Goal: Check status: Check status

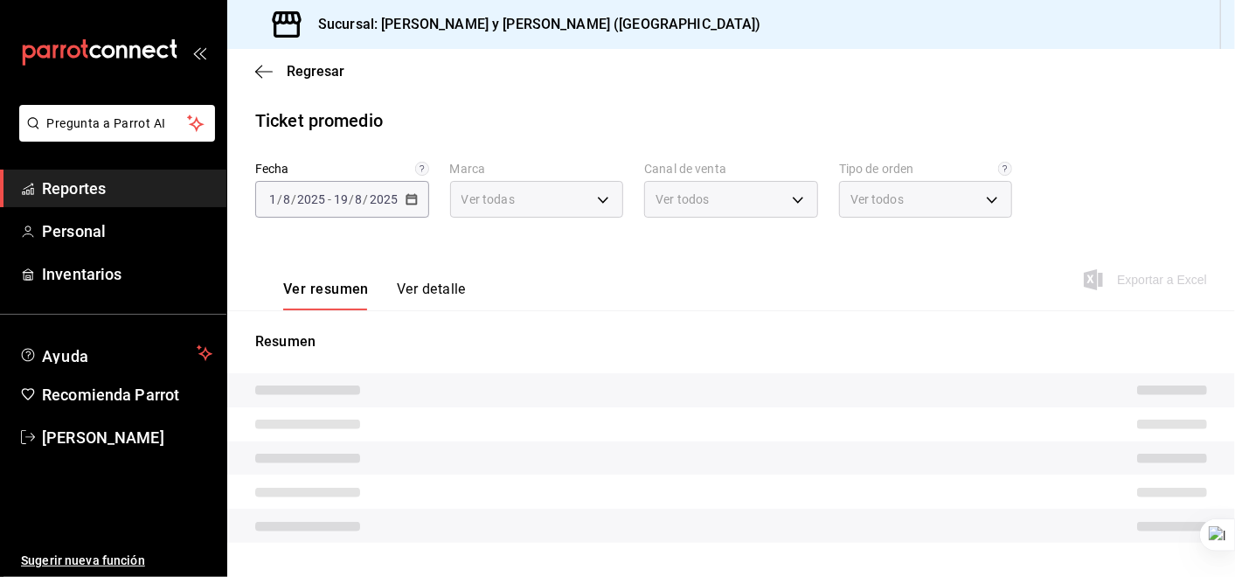
type input "5c4b5436-b9cd-4a1a-b4e8-85329c7394cf"
type input "PARROT,UBER_EATS,RAPPI,DIDI_FOOD,ONLINE"
type input "ba680d0a-1f34-4b04-824e-6ad3acaf04f7,2b77cb70-5460-4e10-9e7c-e3f2a48e8b4b,02b75…"
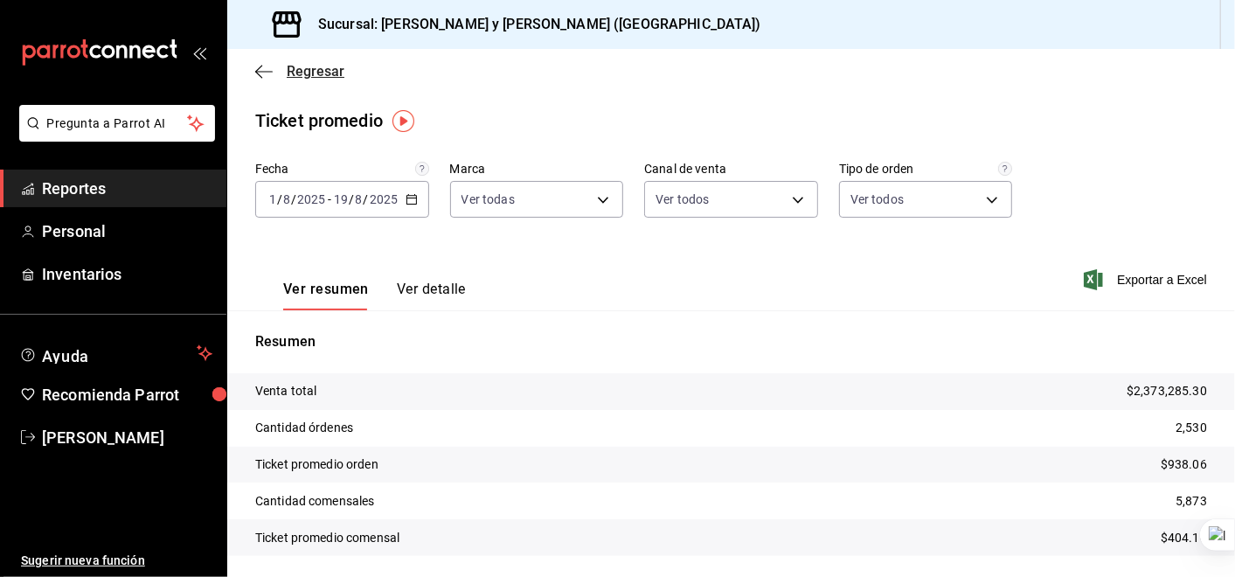
click at [257, 70] on icon "button" at bounding box center [258, 71] width 7 height 13
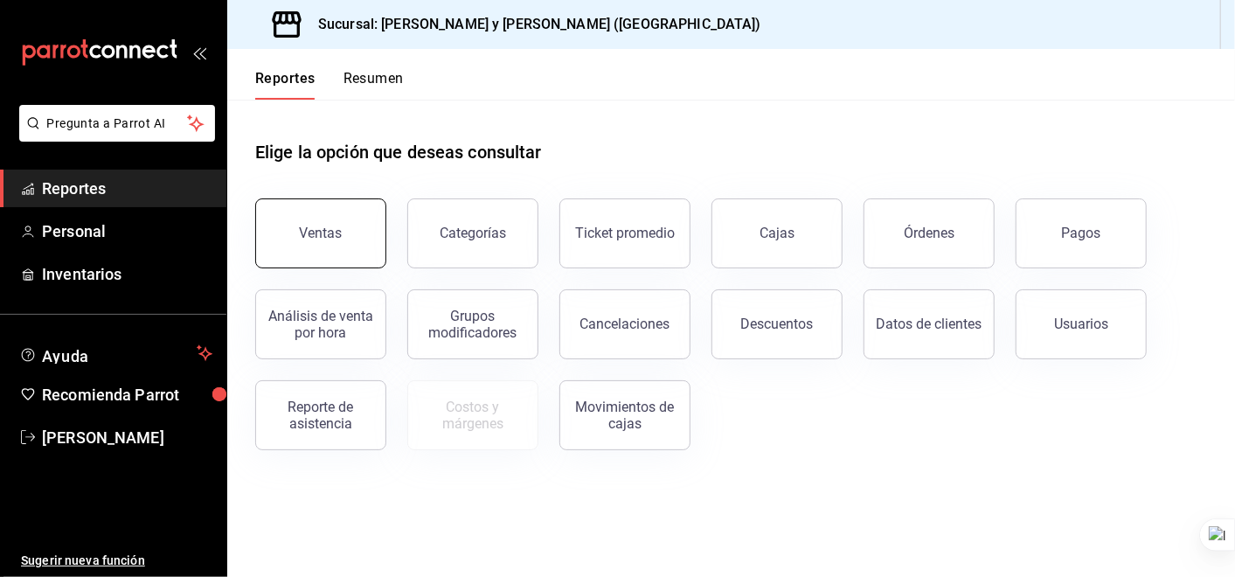
click at [354, 234] on button "Ventas" at bounding box center [320, 233] width 131 height 70
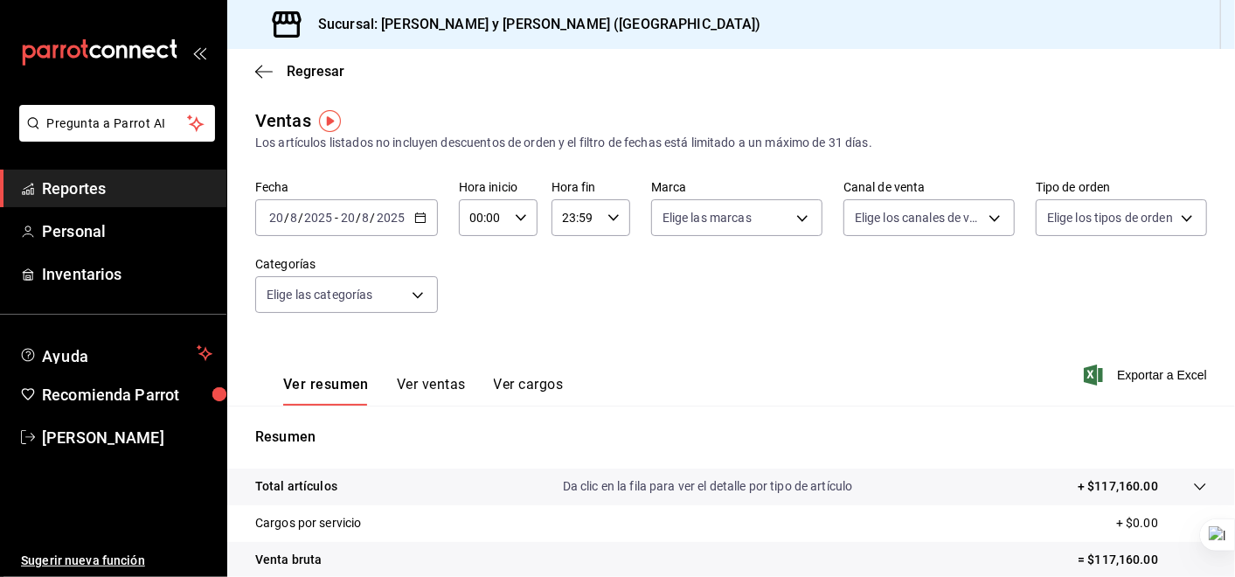
click at [420, 217] on \(Stroke\) "button" at bounding box center [420, 216] width 10 height 1
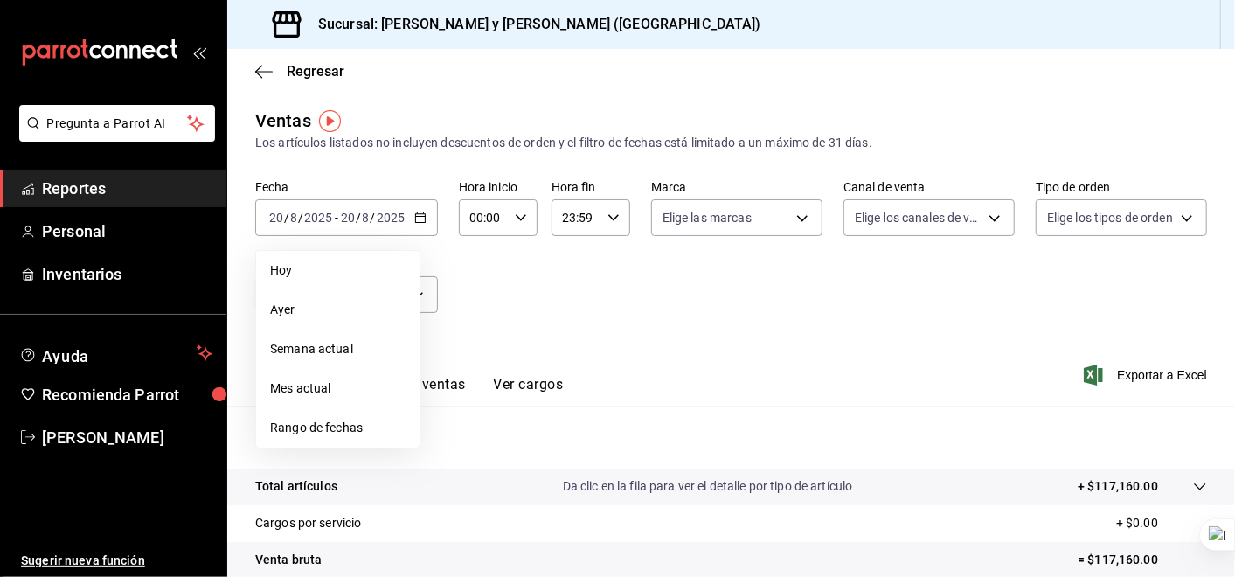
click at [609, 316] on div "Fecha [DATE] [DATE] - [DATE] [DATE] [DATE] [DATE] Semana actual Mes actual Rang…" at bounding box center [731, 257] width 952 height 154
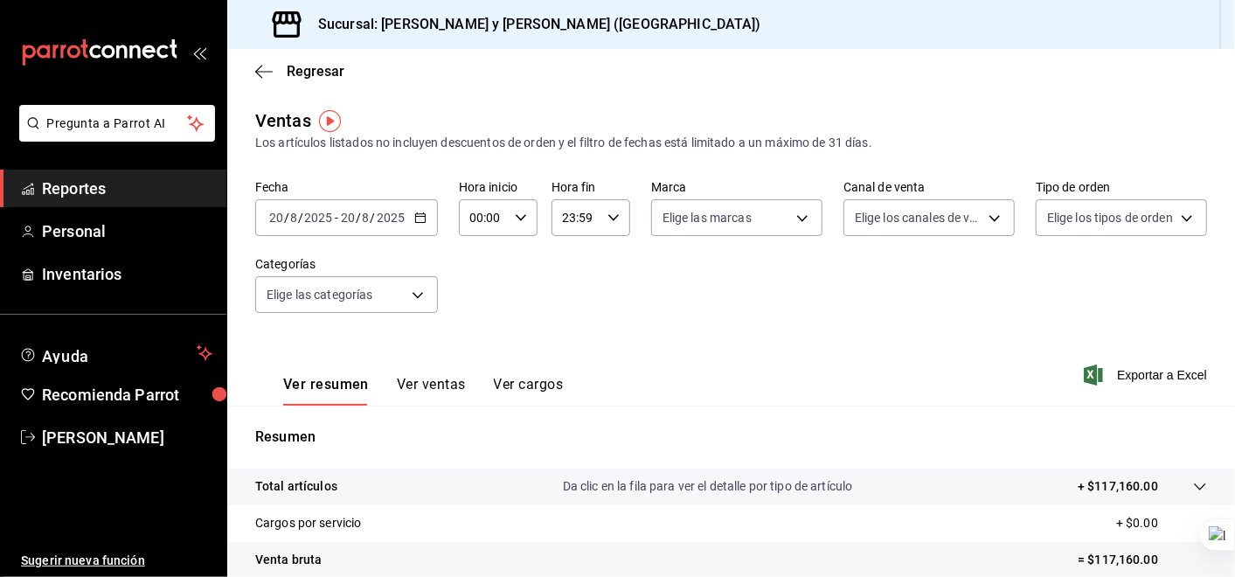
click at [1193, 487] on icon at bounding box center [1200, 487] width 14 height 14
click at [423, 219] on \(Stroke\) "button" at bounding box center [420, 218] width 10 height 10
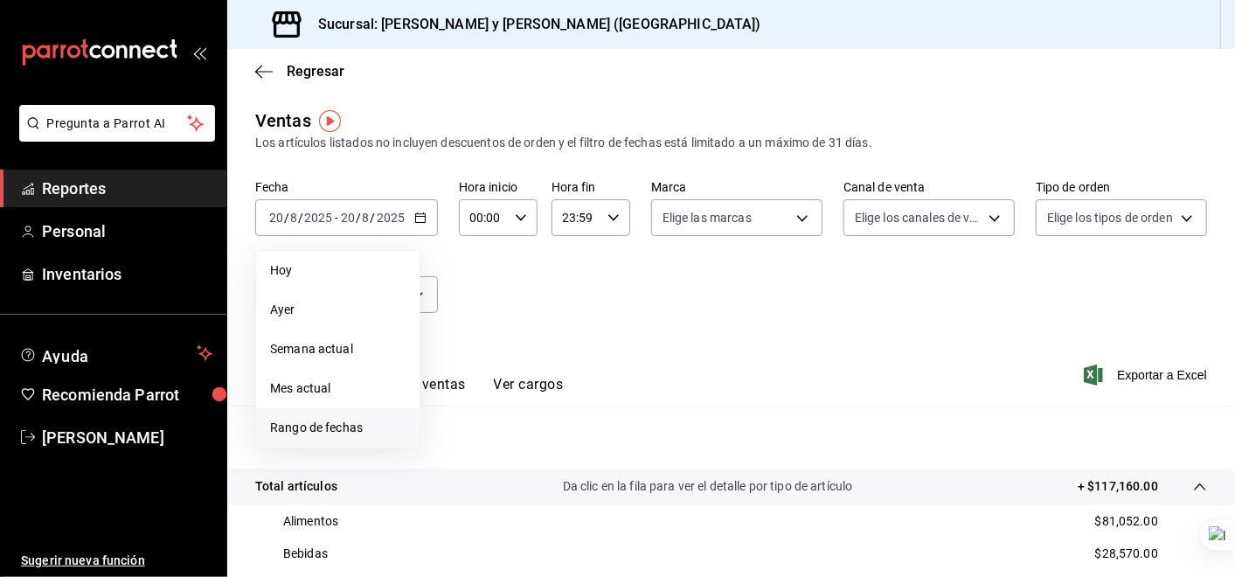
click at [352, 431] on span "Rango de fechas" at bounding box center [338, 428] width 136 height 18
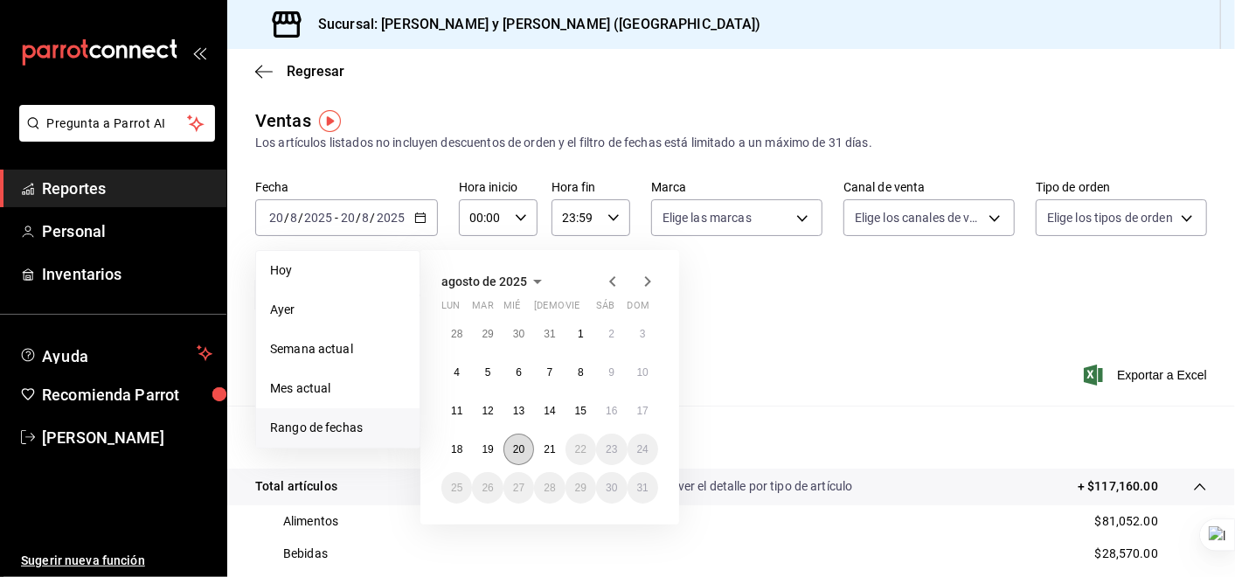
click at [519, 449] on abbr "20" at bounding box center [518, 449] width 11 height 12
click at [483, 448] on abbr "19" at bounding box center [487, 449] width 11 height 12
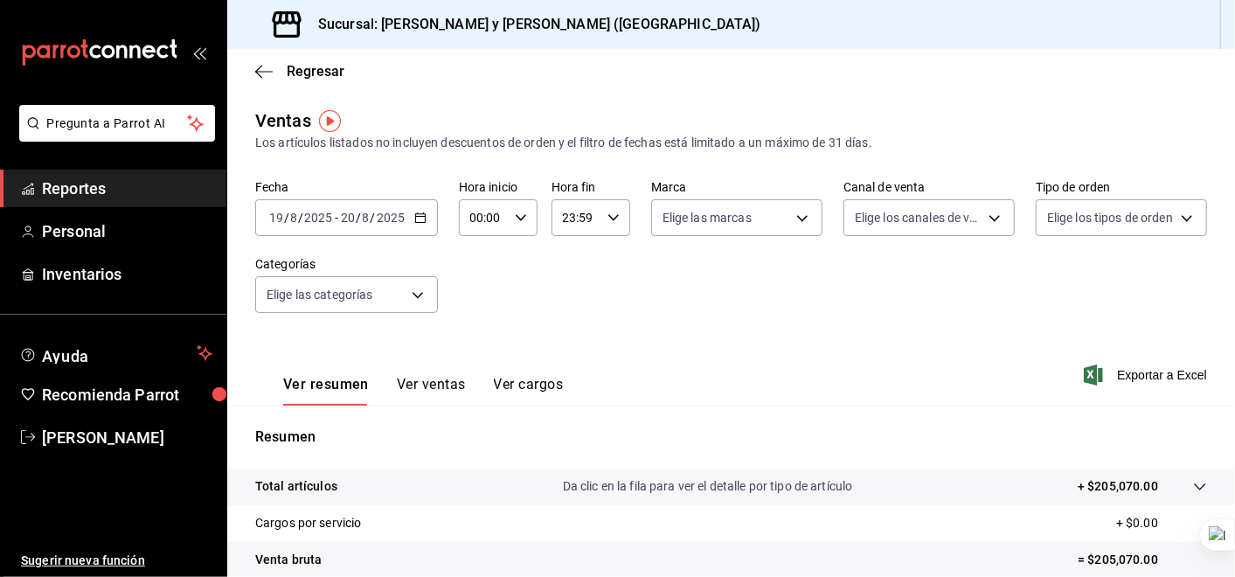
click at [424, 215] on icon "button" at bounding box center [420, 218] width 12 height 12
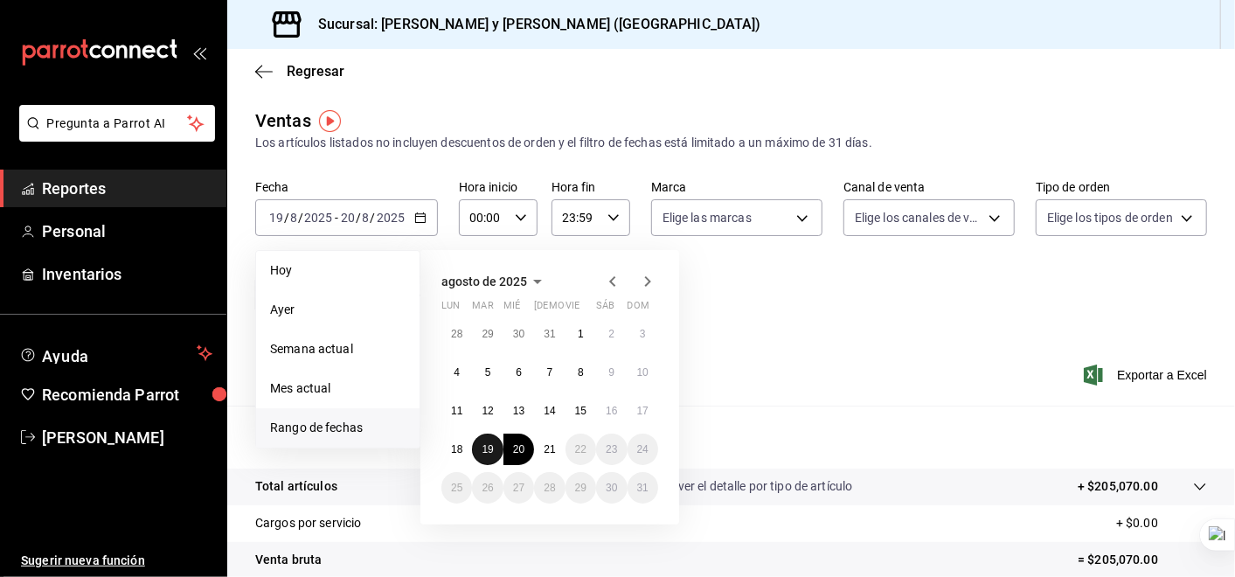
click at [494, 447] on button "19" at bounding box center [487, 449] width 31 height 31
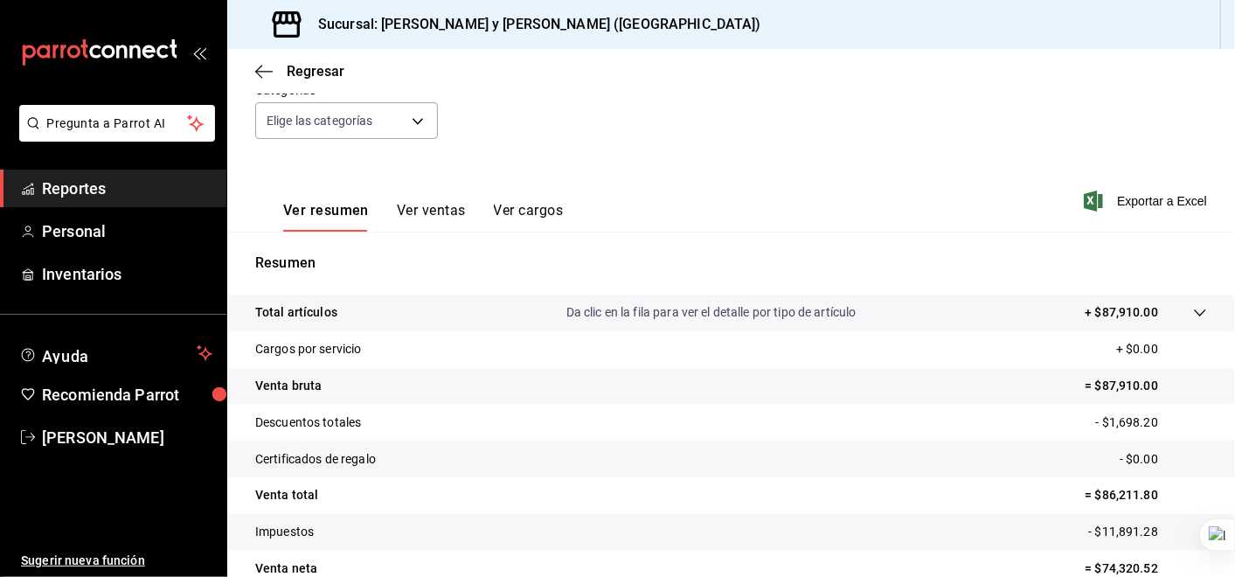
scroll to position [187, 0]
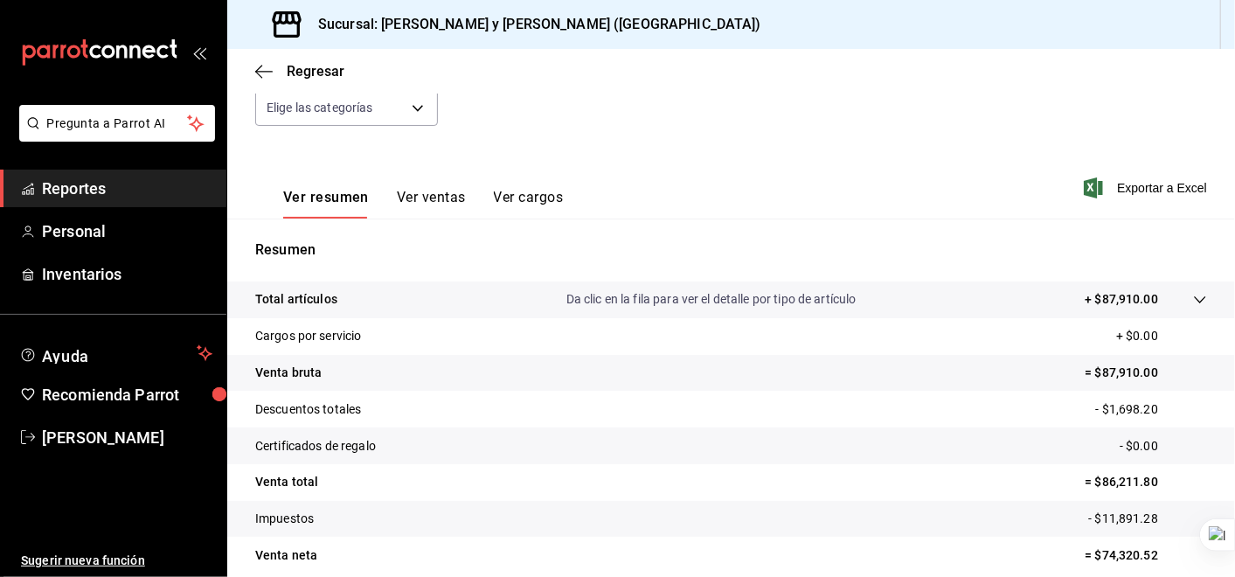
click at [1193, 302] on icon at bounding box center [1200, 300] width 14 height 14
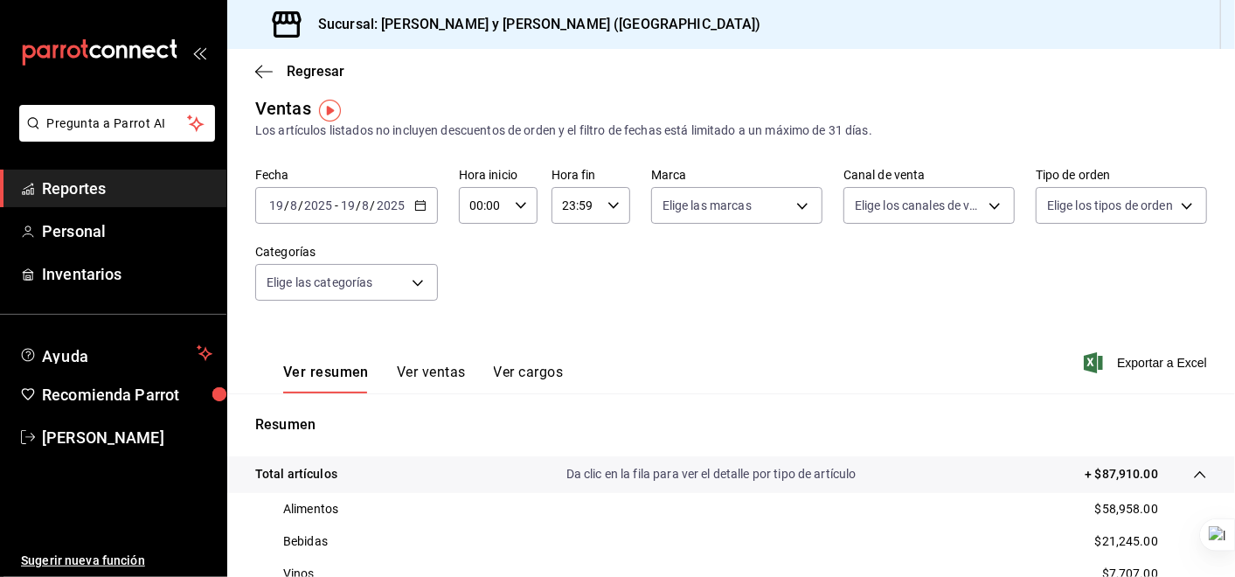
scroll to position [10, 0]
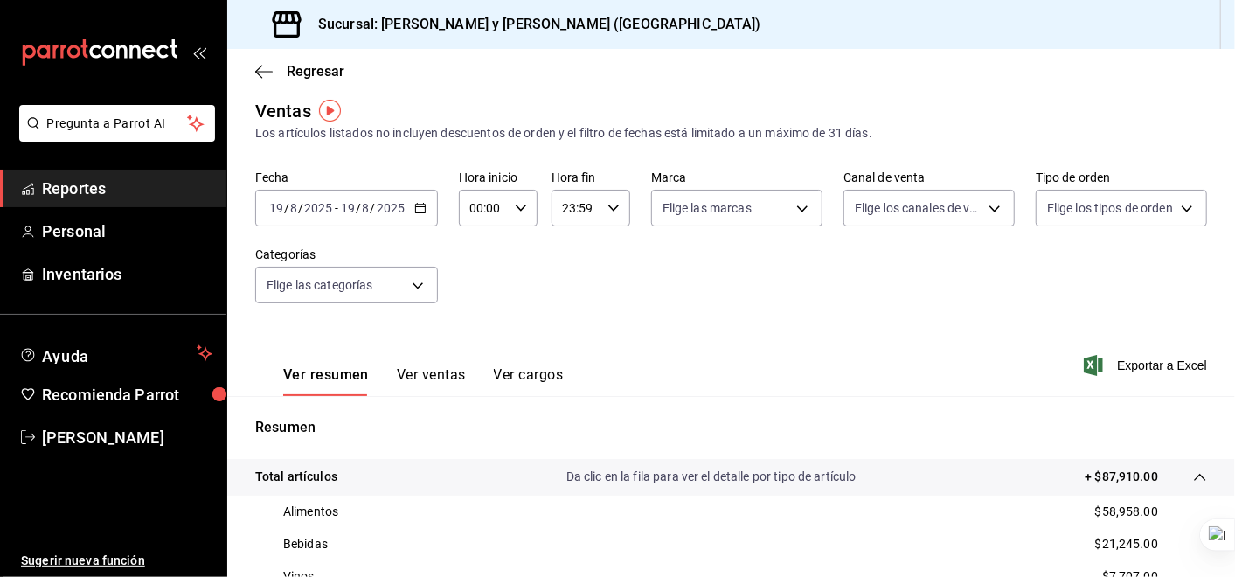
click at [417, 210] on icon "button" at bounding box center [420, 208] width 12 height 12
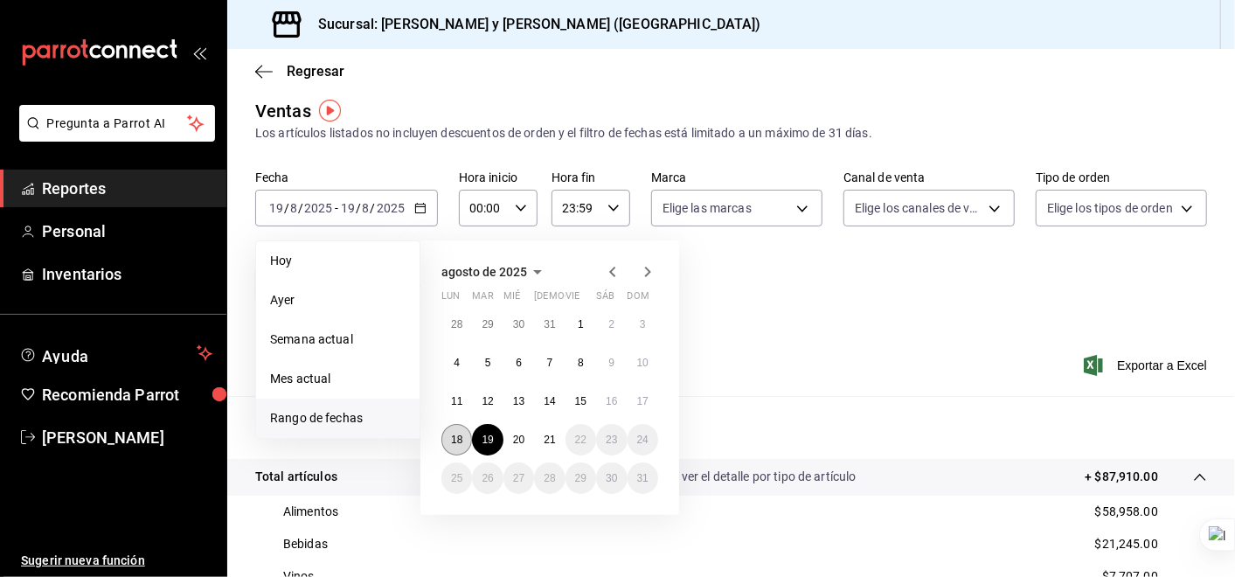
click at [455, 442] on abbr "18" at bounding box center [456, 440] width 11 height 12
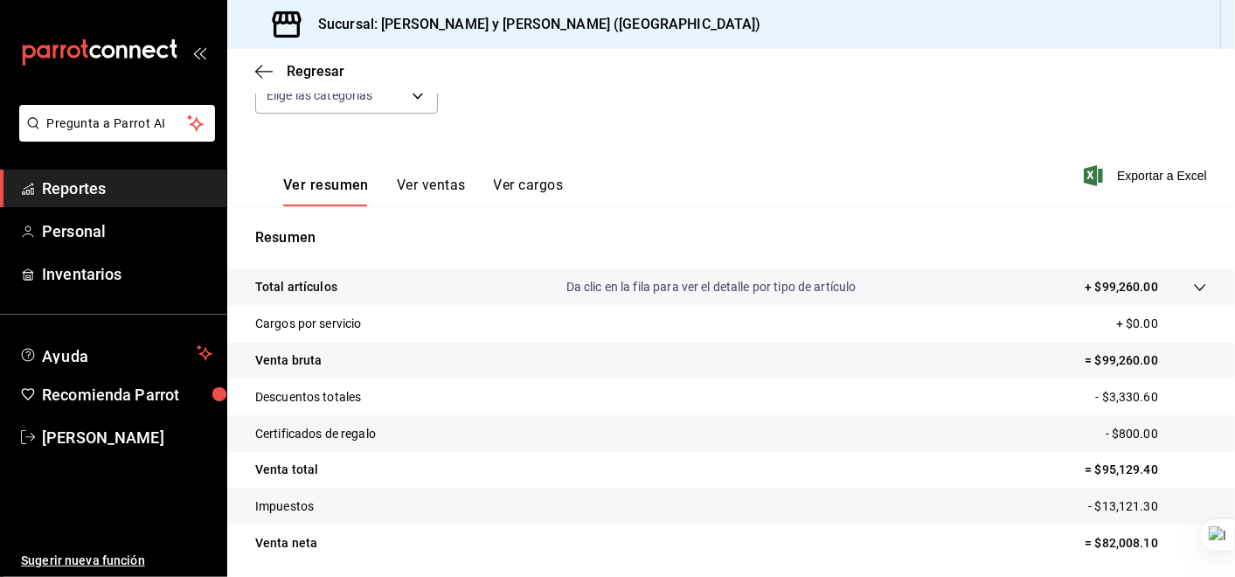
scroll to position [211, 0]
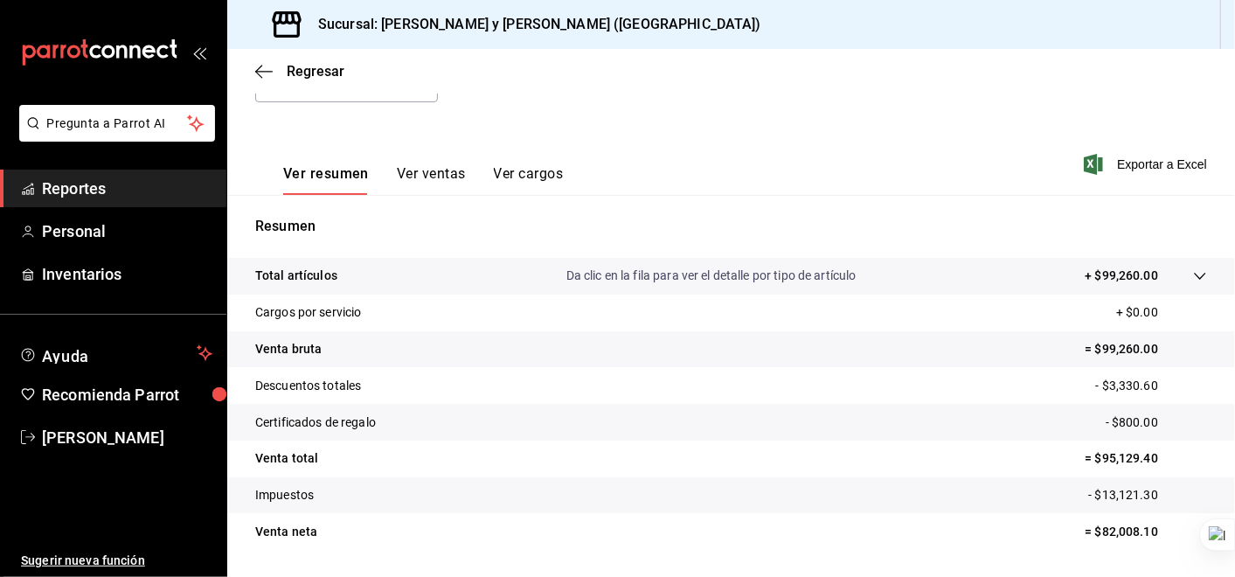
click at [1193, 272] on icon at bounding box center [1200, 276] width 14 height 14
